Goal: Information Seeking & Learning: Learn about a topic

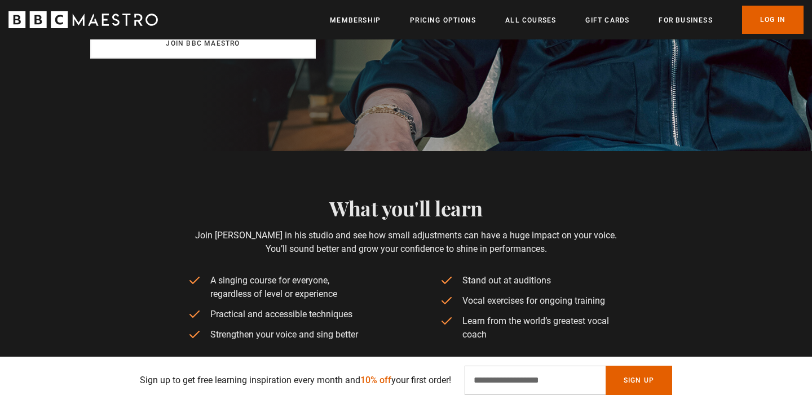
scroll to position [450, 0]
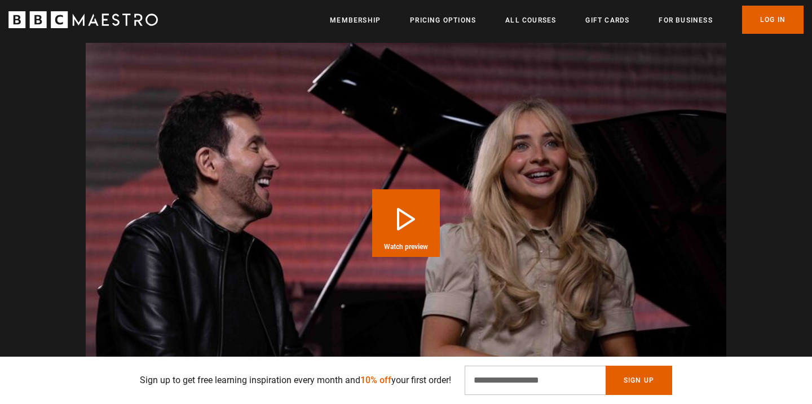
scroll to position [1260, 0]
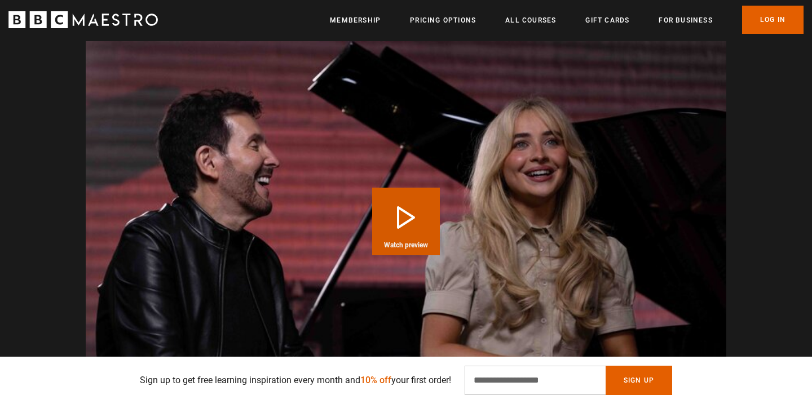
click at [423, 189] on button "Play Course overview for Sing Like the Stars with [PERSON_NAME] Watch preview" at bounding box center [406, 222] width 68 height 68
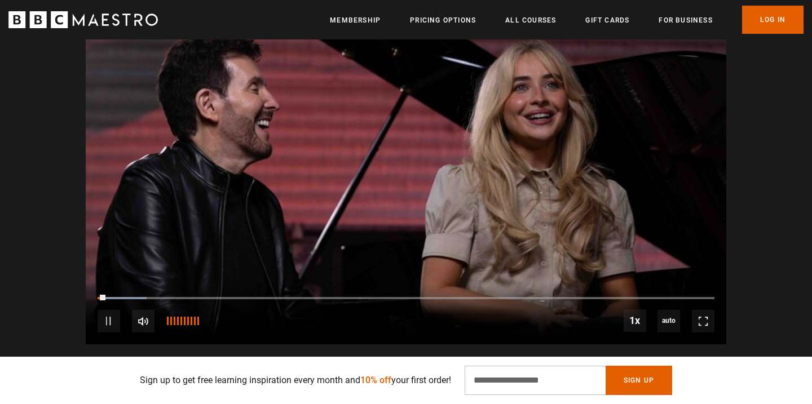
scroll to position [0, 148]
click at [185, 317] on div "45%" at bounding box center [185, 321] width 1 height 8
click at [175, 317] on div "21%" at bounding box center [175, 321] width 1 height 8
click at [171, 317] on div "14%" at bounding box center [171, 321] width 1 height 8
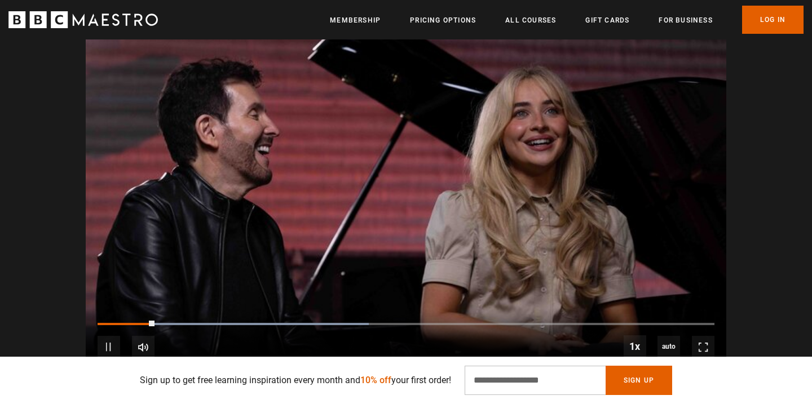
scroll to position [0, 295]
click at [706, 336] on span "Video Player" at bounding box center [703, 347] width 23 height 23
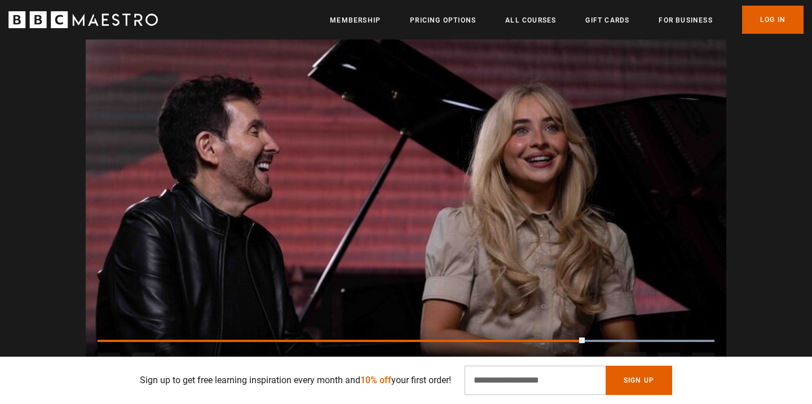
scroll to position [0, 1625]
